Goal: Find specific page/section: Find specific page/section

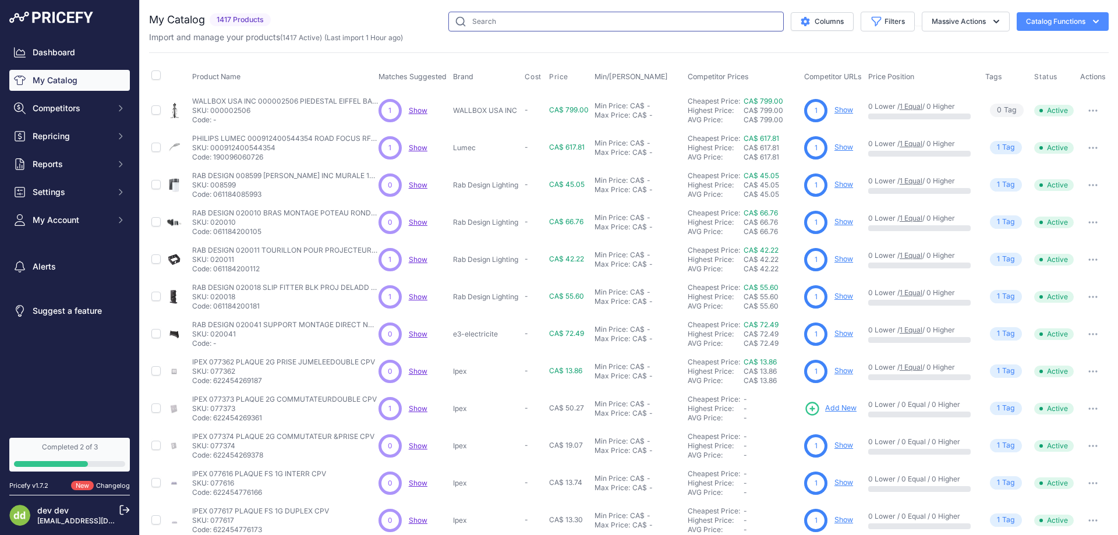
click at [543, 18] on input "text" at bounding box center [615, 22] width 335 height 20
paste input "STELPRO DESIGN DRR0221W CHAUF PLAF DRAGON DR-R2000W 240V BLANC ENCAST STELPRO D…"
drag, startPoint x: 536, startPoint y: 25, endPoint x: 335, endPoint y: 27, distance: 200.3
click at [335, 27] on div "STELPRO DESIGN DRR0221W CHAUF PLAF DRAGON DR-R2000W 240V BLANC ENCAST STELPRO D…" at bounding box center [691, 22] width 833 height 20
click at [505, 25] on input "STELPRO DESIGN DRR0221W CHAUF PLAF DRAGON DR-R2000W 240V BLANC ENCAST STELPRO D…" at bounding box center [615, 22] width 335 height 20
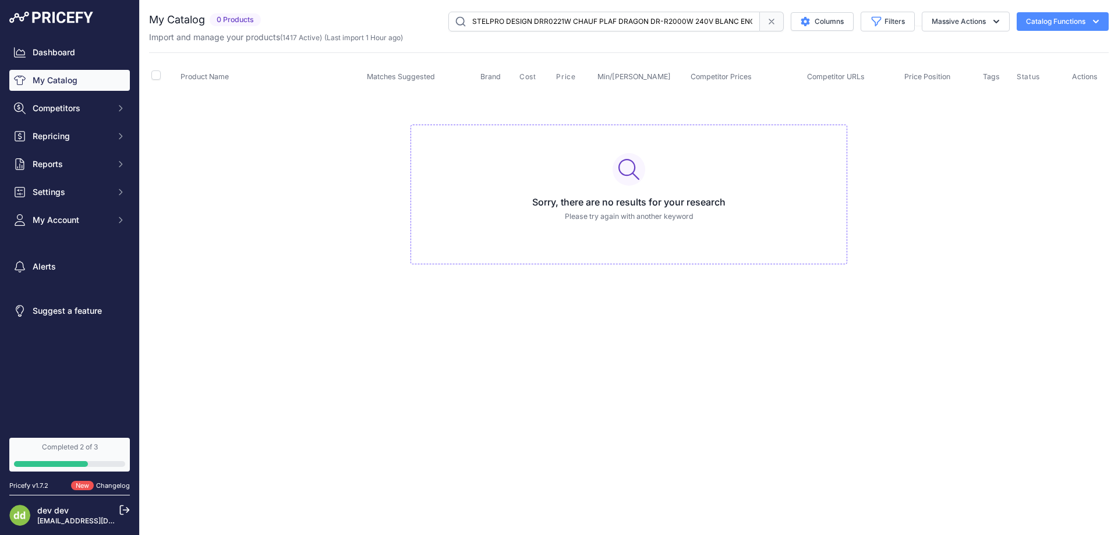
click at [682, 21] on input "STELPRO DESIGN DRR0221W CHAUF PLAF DRAGON DR-R2000W 240V BLANC ENCAST STELPRO D…" at bounding box center [604, 22] width 312 height 20
click at [636, 20] on input "STELPRO DESIGN DRR0221W CHAUF PLAF DRAGON DR-R2000W 240V BLANC ENCAST STELPRO D…" at bounding box center [604, 22] width 312 height 20
paste input "text"
type input "STELPRO DESIGN DRR0221W CHAUF PLAF DRAGON DR-R2000W 240V BLANC ENCAST"
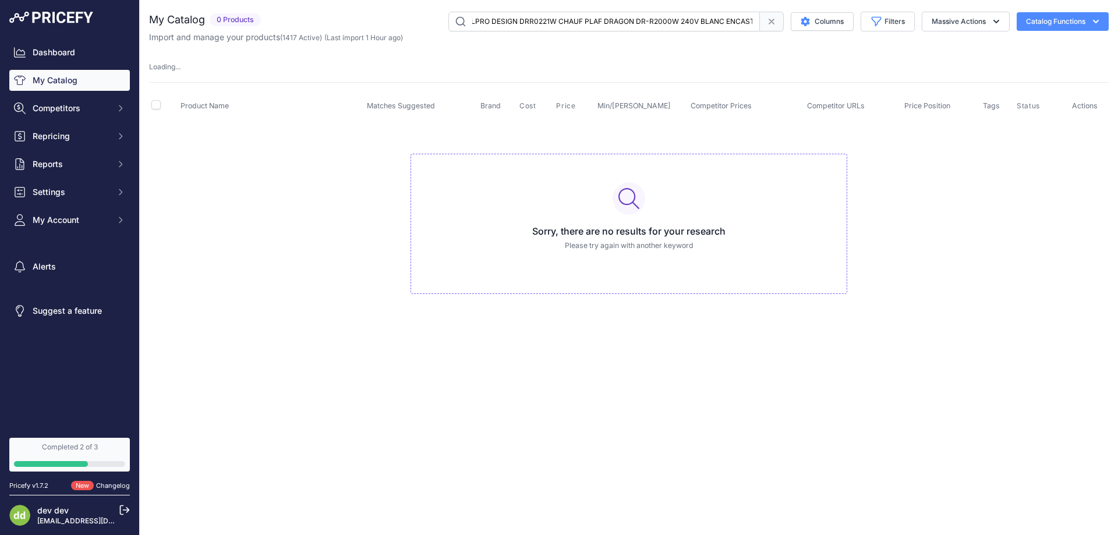
click at [722, 26] on input "STELPRO DESIGN DRR0221W CHAUF PLAF DRAGON DR-R2000W 240V BLANC ENCAST" at bounding box center [604, 22] width 312 height 20
click at [524, 31] on div "Import and manage your products ( 1417 Active ) (Last import 1 Hour ago)" at bounding box center [629, 37] width 960 height 12
click at [544, 17] on input "STELPRO DESIGN DRR0221W CHAUF PLAF DRAGON DR-R2000W 240V BLANC ENCAST" at bounding box center [604, 22] width 312 height 20
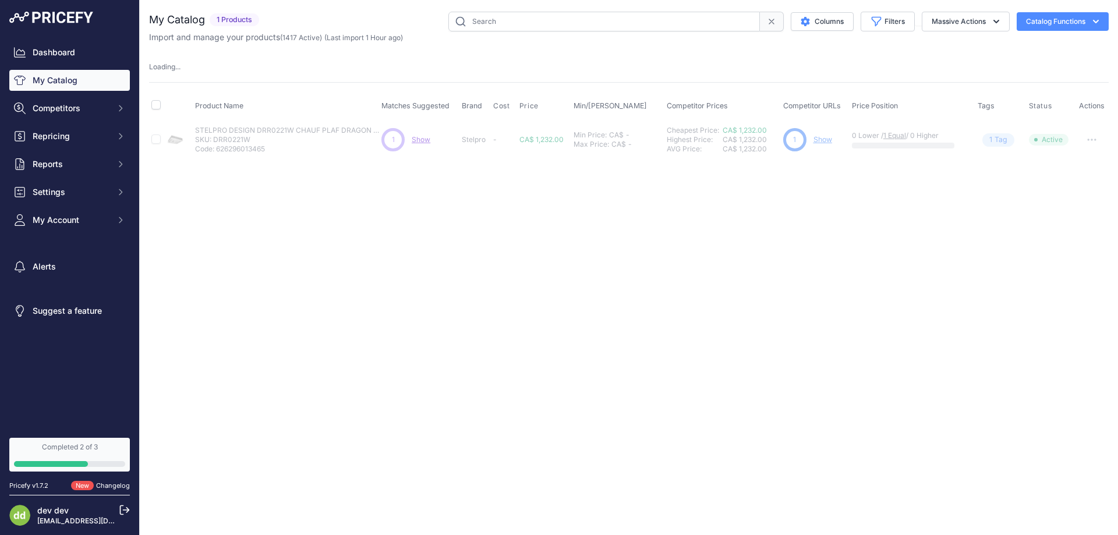
click at [506, 19] on input "text" at bounding box center [604, 22] width 312 height 20
click at [357, 37] on span "(Last import 1 Hour ago)" at bounding box center [363, 37] width 79 height 9
click at [105, 82] on link "My Catalog" at bounding box center [69, 80] width 121 height 21
click at [72, 53] on link "Dashboard" at bounding box center [69, 52] width 121 height 21
click at [54, 51] on link "Dashboard" at bounding box center [69, 52] width 121 height 21
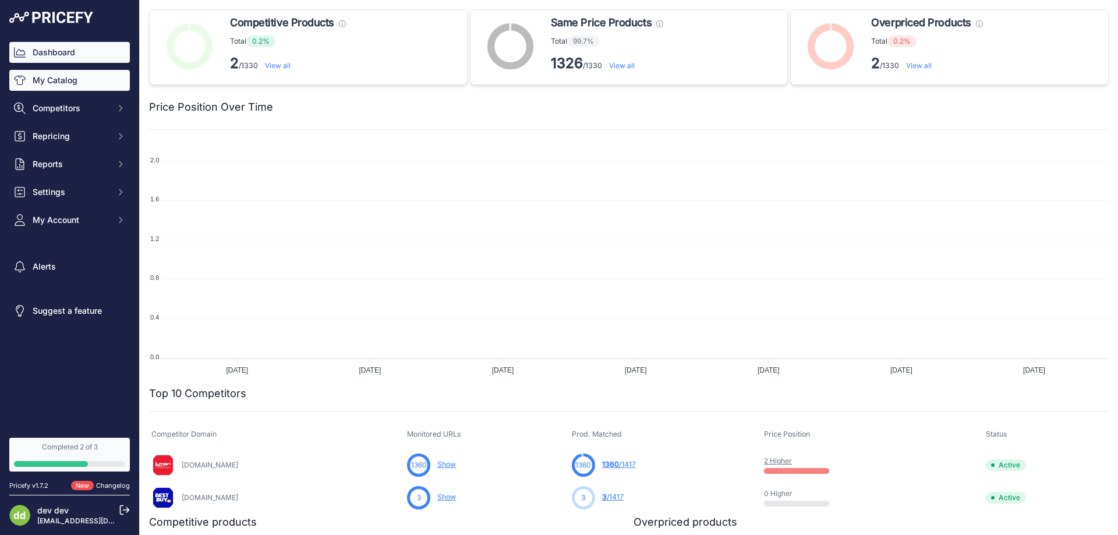
click at [59, 80] on link "My Catalog" at bounding box center [69, 80] width 121 height 21
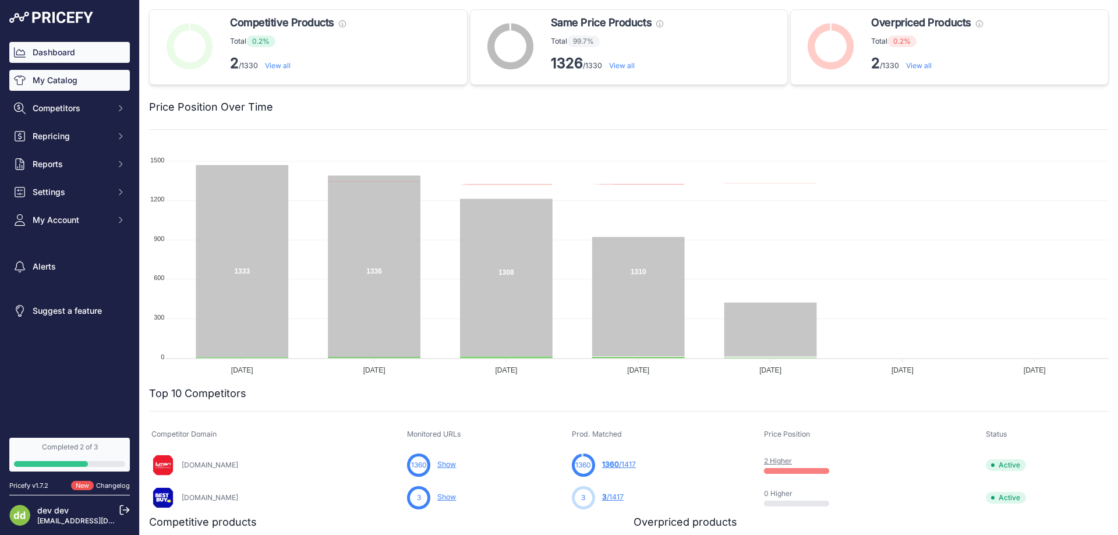
click at [66, 83] on link "My Catalog" at bounding box center [69, 80] width 121 height 21
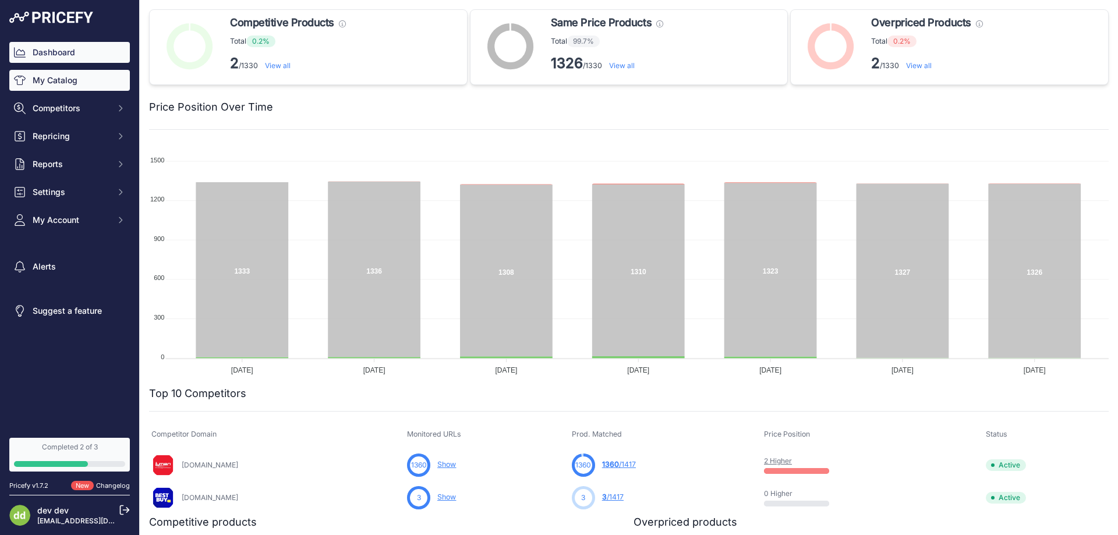
click at [66, 83] on link "My Catalog" at bounding box center [69, 80] width 121 height 21
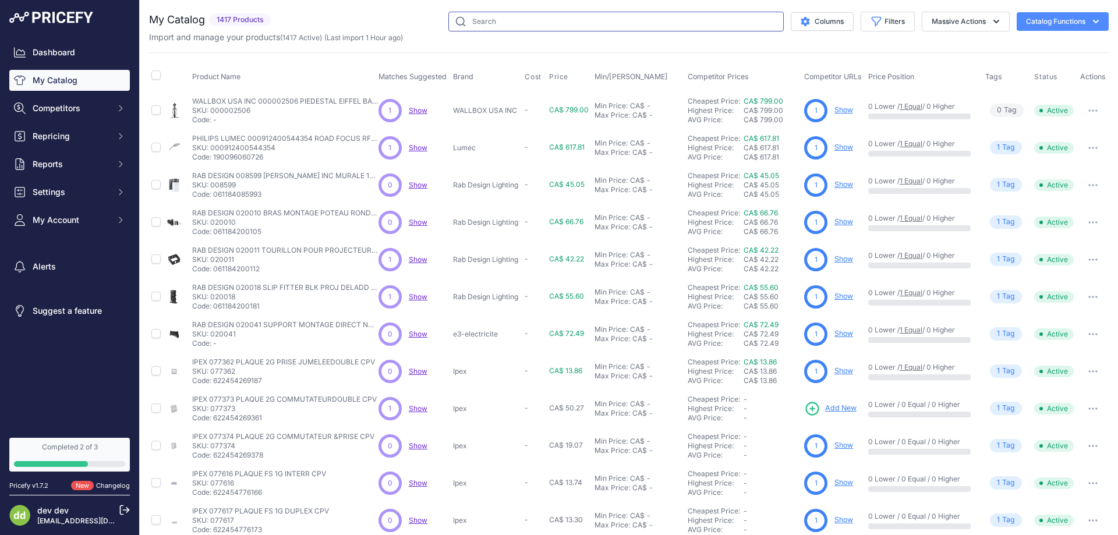
click at [504, 19] on input "text" at bounding box center [615, 22] width 335 height 20
paste input "STELPRO DESIGN DRR0221W CHAUF PLAF DRAGON DR-R2000W 240V BLANC ENCAST"
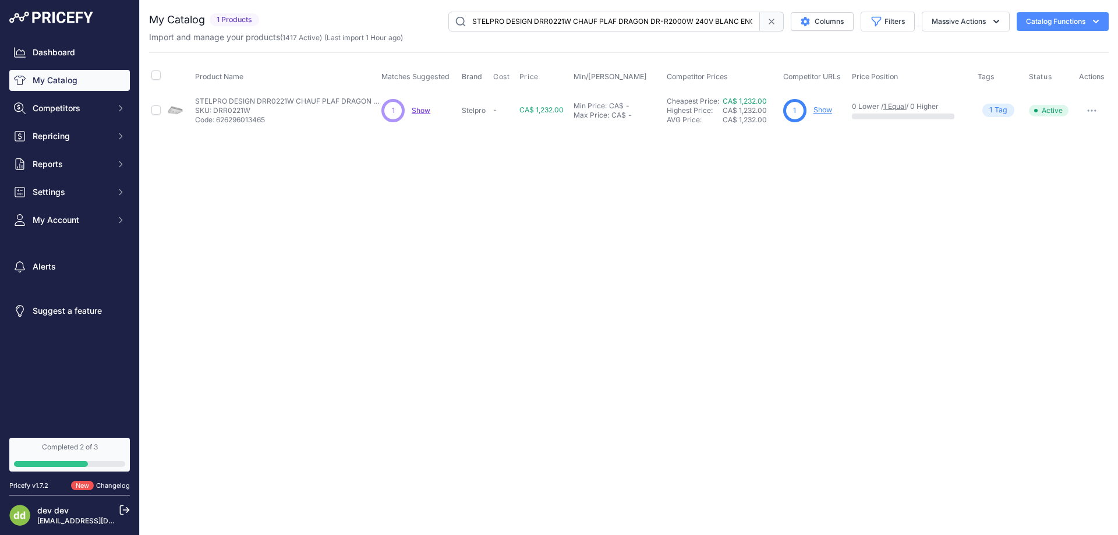
click at [636, 21] on input "STELPRO DESIGN DRR0221W CHAUF PLAF DRAGON DR-R2000W 240V BLANC ENCAST" at bounding box center [604, 22] width 312 height 20
paste input "FFI1002W AIR FORCE 1000W 240VPLANCHER"
click at [530, 15] on input "STELPRO DESIGN FFI1002W AIR FORCE 1000W 240VPLANCHER" at bounding box center [604, 22] width 312 height 20
paste input "Convectair Apéro 1500W 240V, Blanc"
type input "Convectair Apéro 1500W 240V, Blanc"
